Goal: Use online tool/utility

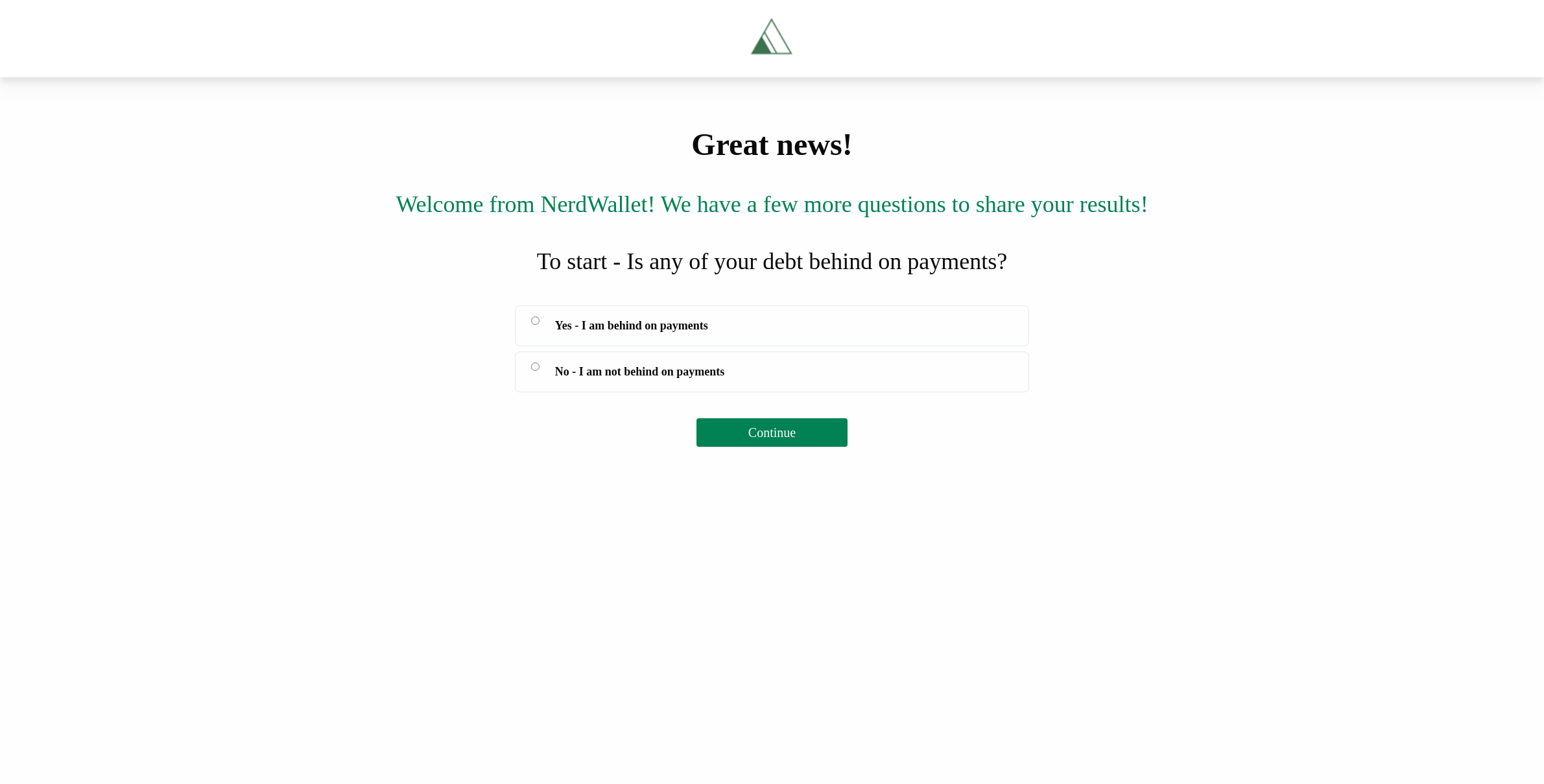
click at [613, 334] on span "Yes - I am behind on payments" at bounding box center [631, 325] width 153 height 18
click at [784, 446] on button "Continue" at bounding box center [772, 432] width 151 height 29
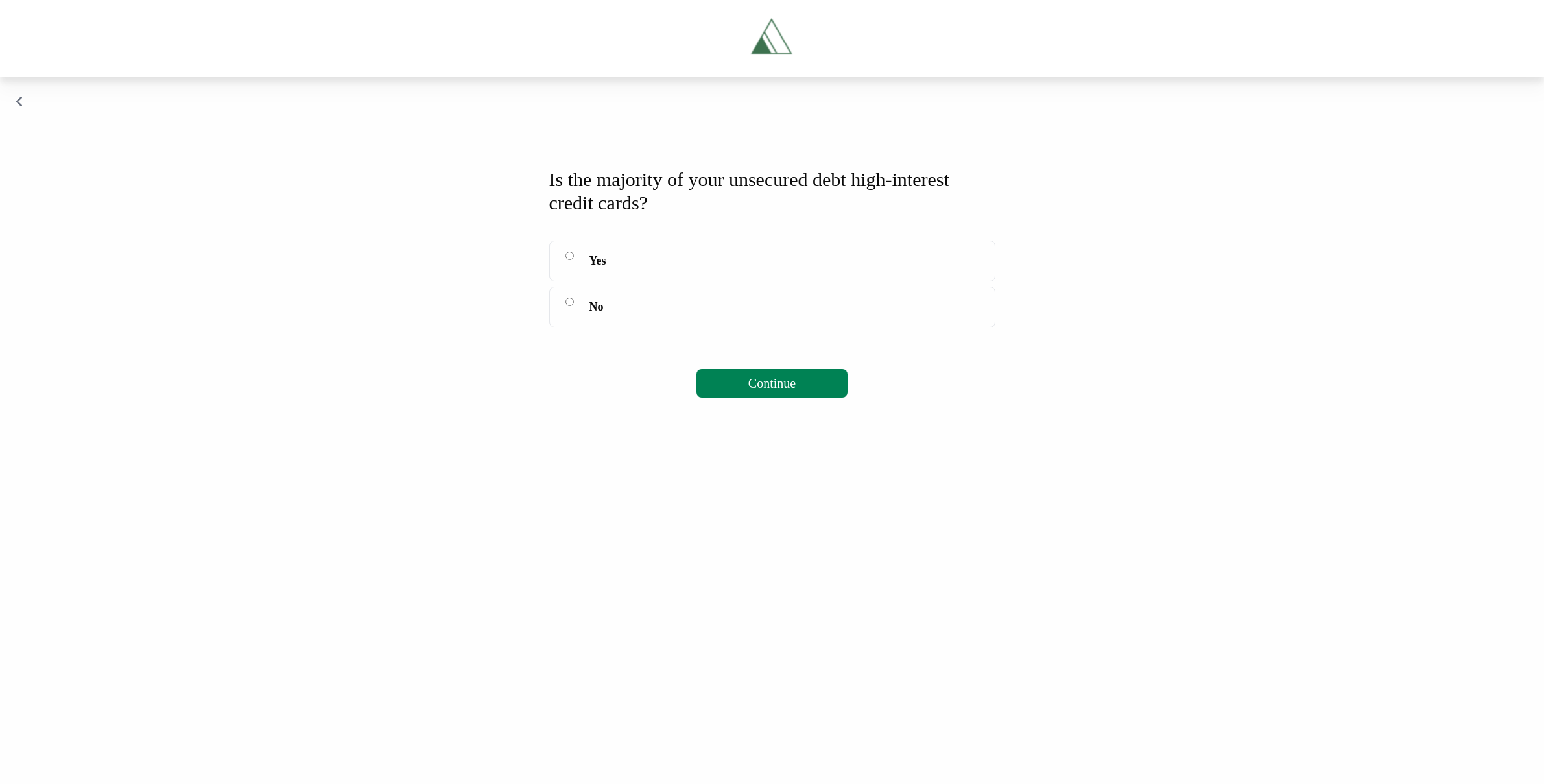
click at [605, 264] on span "Yes" at bounding box center [597, 260] width 16 height 18
click at [748, 374] on button "Continue" at bounding box center [772, 383] width 151 height 29
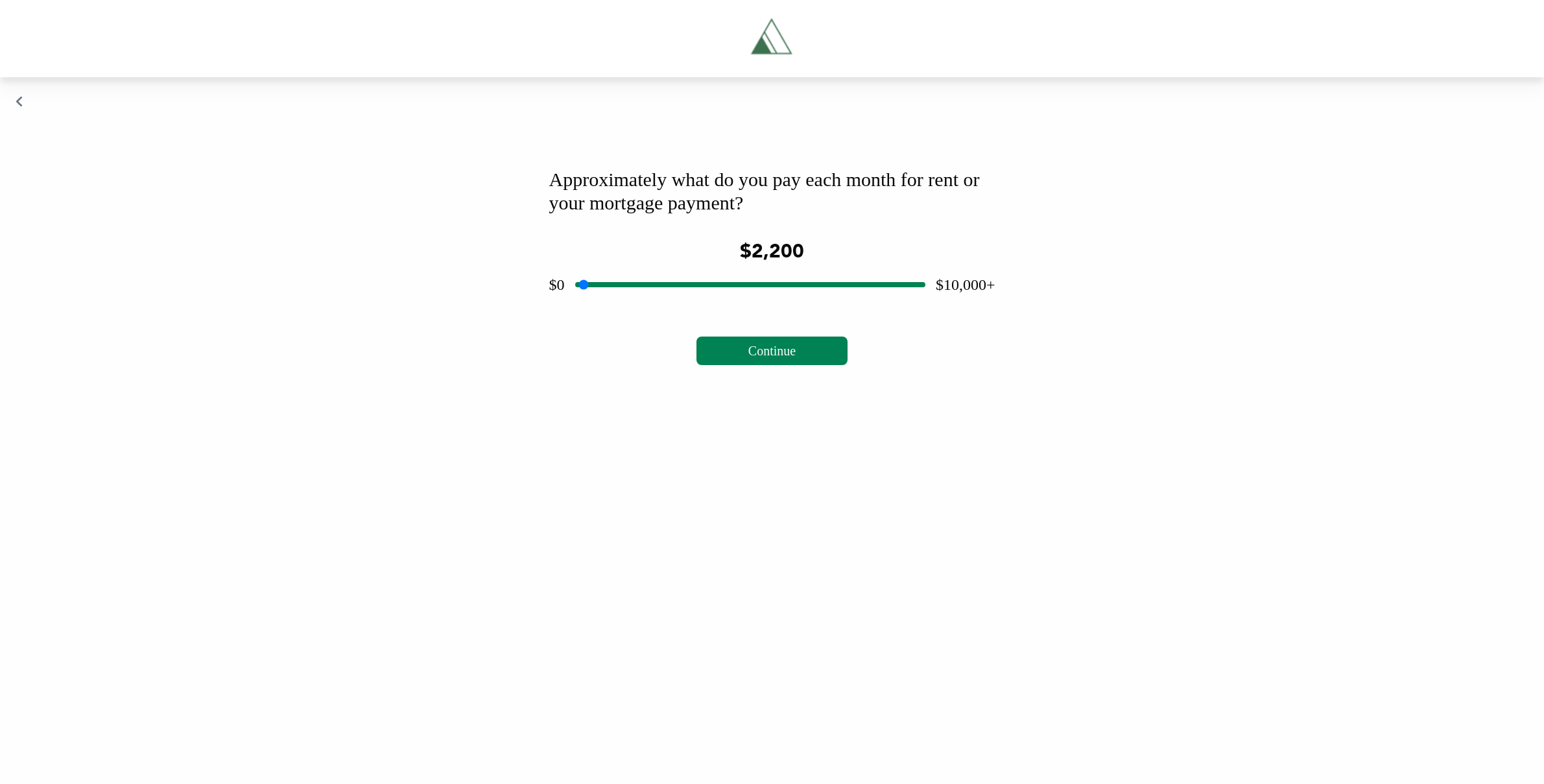
drag, startPoint x: 749, startPoint y: 281, endPoint x: 653, endPoint y: 285, distance: 96.1
type input "****"
click at [653, 285] on input "range" at bounding box center [749, 285] width 350 height 42
click at [782, 338] on button "Continue" at bounding box center [772, 350] width 151 height 29
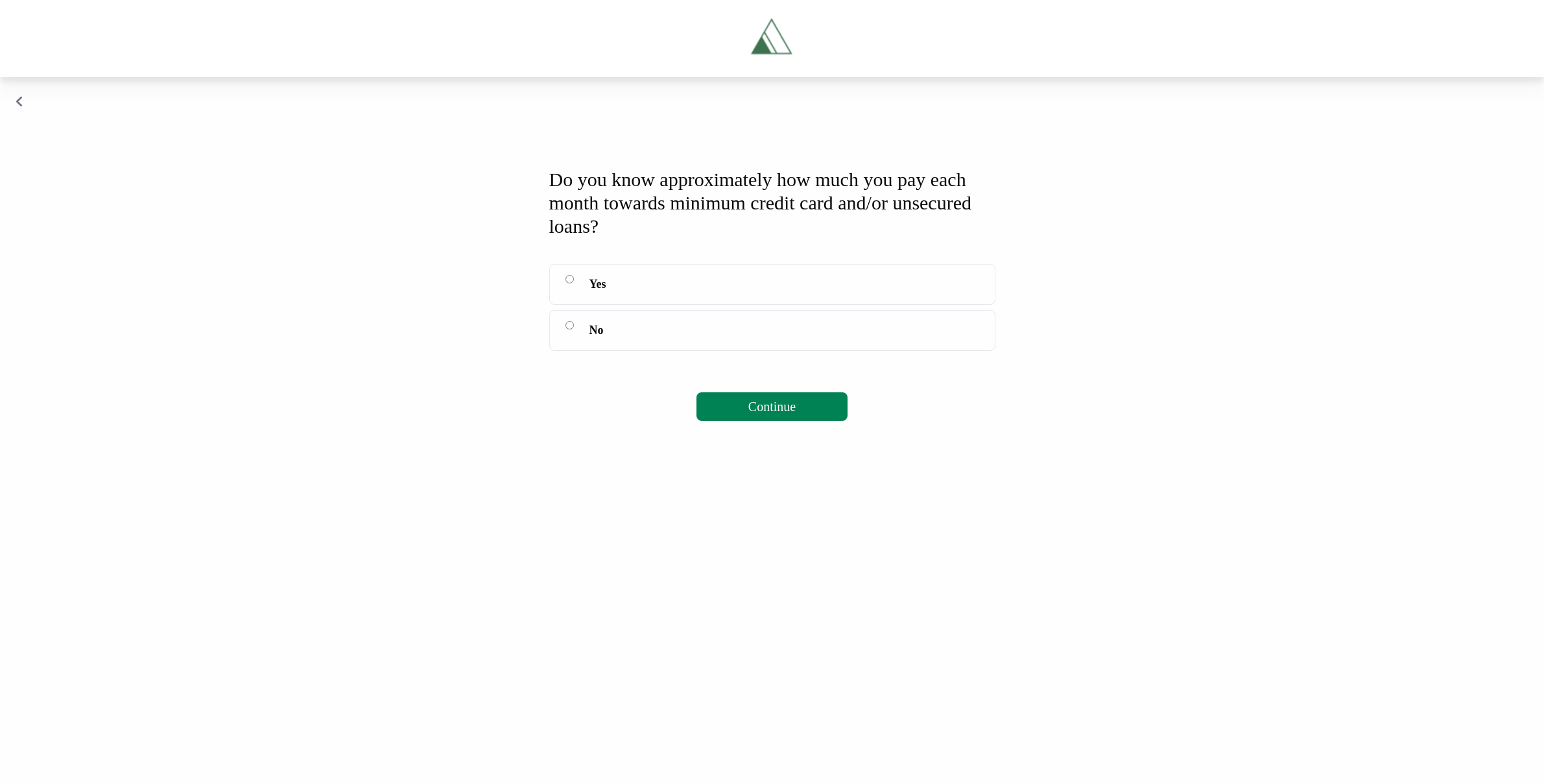
click at [624, 287] on label "Yes" at bounding box center [772, 284] width 446 height 41
click at [586, 329] on label "No" at bounding box center [772, 330] width 446 height 41
click at [814, 395] on button "Continue" at bounding box center [772, 406] width 151 height 29
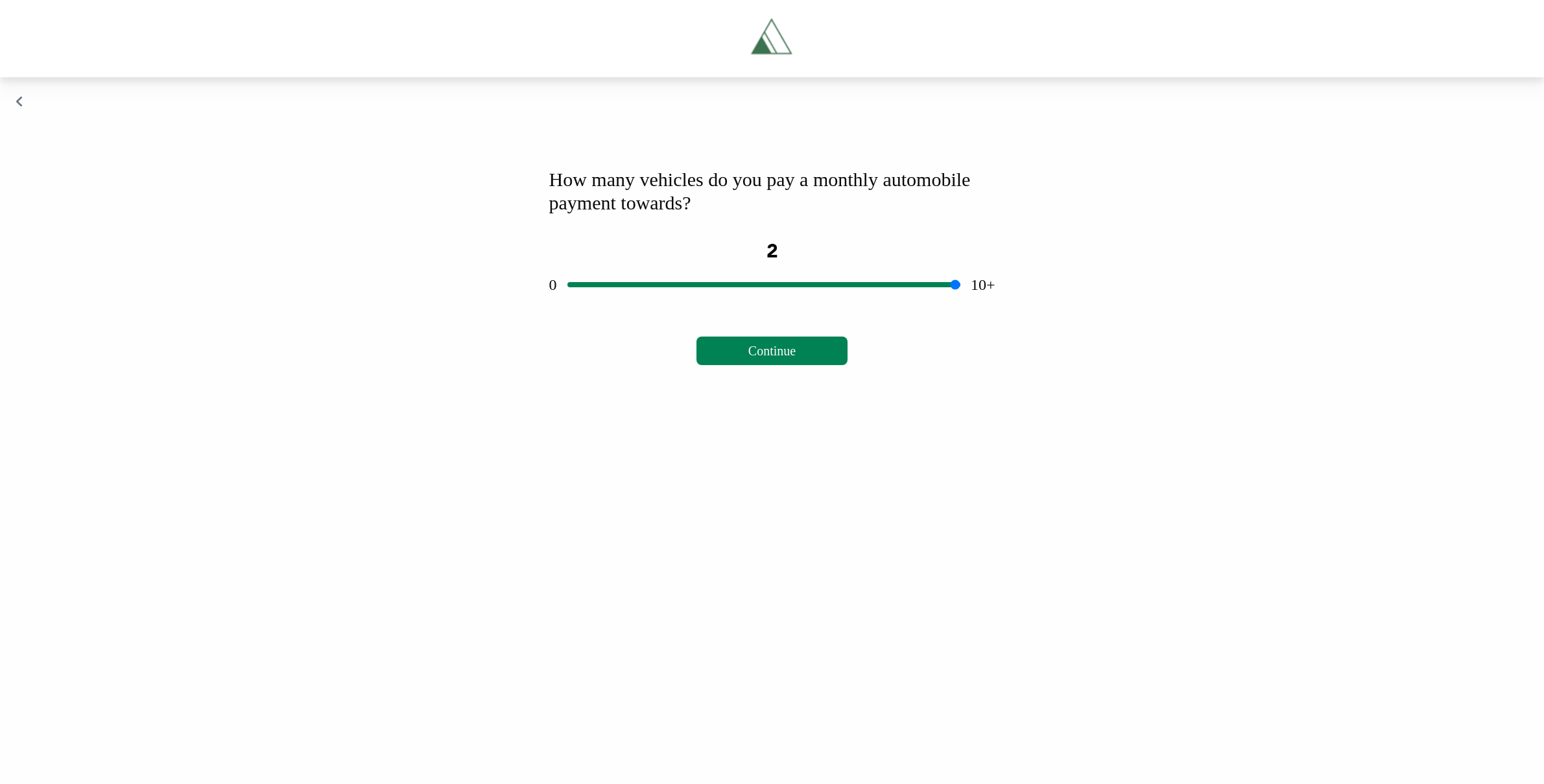
drag, startPoint x: 761, startPoint y: 280, endPoint x: 669, endPoint y: 285, distance: 92.1
click at [669, 285] on input "range" at bounding box center [763, 285] width 393 height 42
click at [751, 344] on span "Continue" at bounding box center [772, 351] width 48 height 14
drag, startPoint x: 750, startPoint y: 285, endPoint x: 605, endPoint y: 290, distance: 145.1
type input "***"
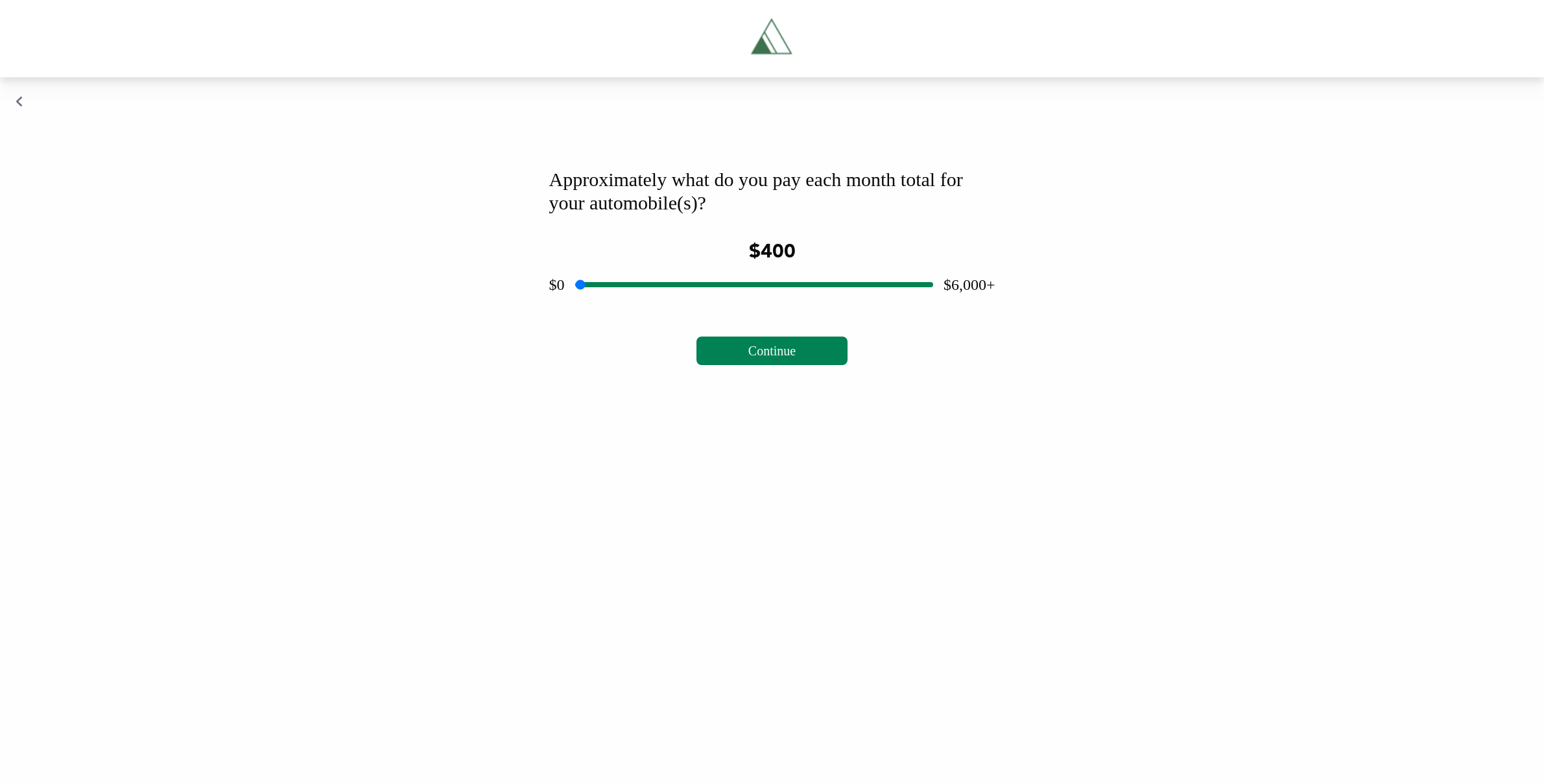
click at [605, 290] on input "range" at bounding box center [754, 285] width 358 height 42
click at [768, 349] on span "Continue" at bounding box center [772, 351] width 48 height 14
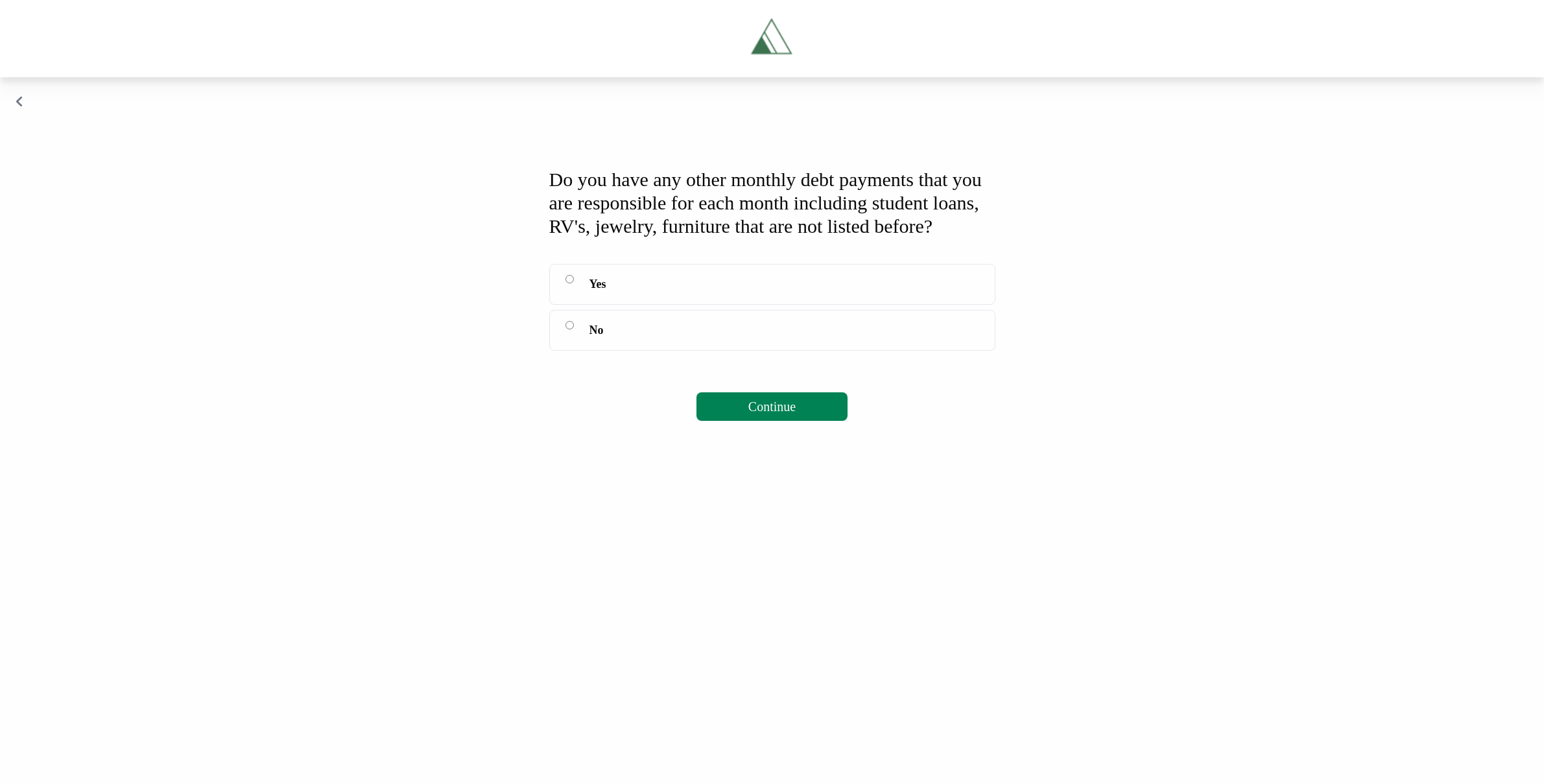
click at [626, 351] on label "No" at bounding box center [772, 330] width 446 height 41
click at [774, 413] on span "Continue" at bounding box center [772, 406] width 48 height 14
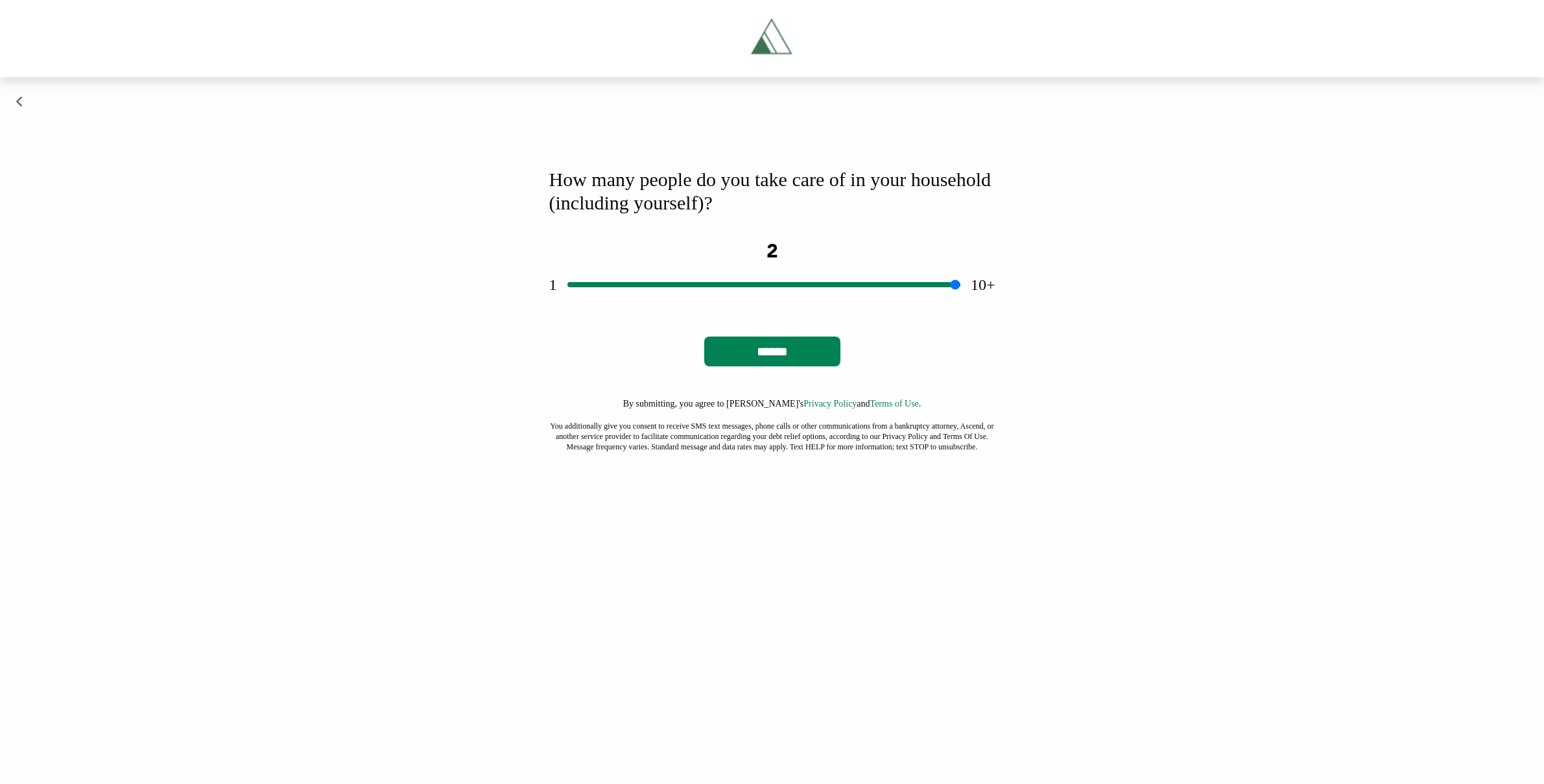
drag, startPoint x: 781, startPoint y: 290, endPoint x: 630, endPoint y: 293, distance: 151.0
type input "*"
click at [630, 293] on input "range" at bounding box center [763, 285] width 393 height 42
click at [769, 348] on input "******" at bounding box center [772, 351] width 136 height 30
